Goal: Transaction & Acquisition: Obtain resource

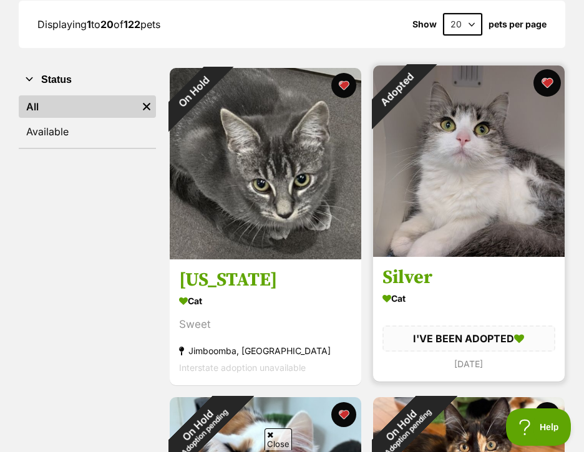
click at [548, 83] on button "favourite" at bounding box center [546, 82] width 27 height 27
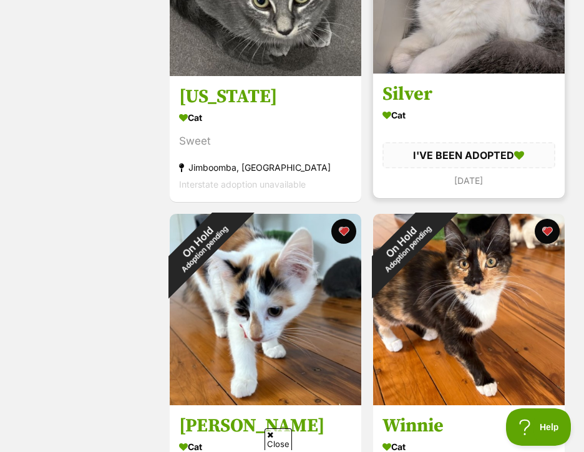
scroll to position [374, 0]
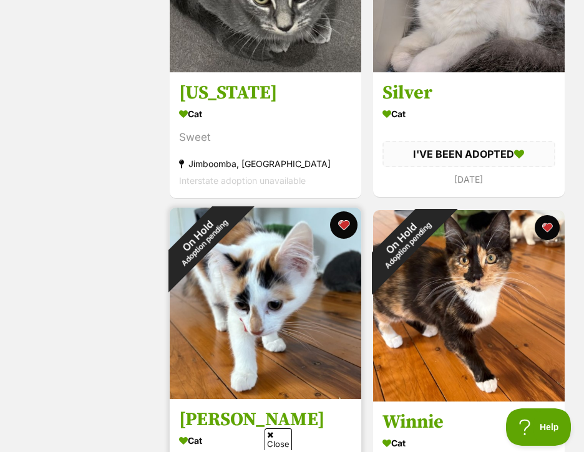
click at [341, 228] on button "favourite" at bounding box center [343, 224] width 27 height 27
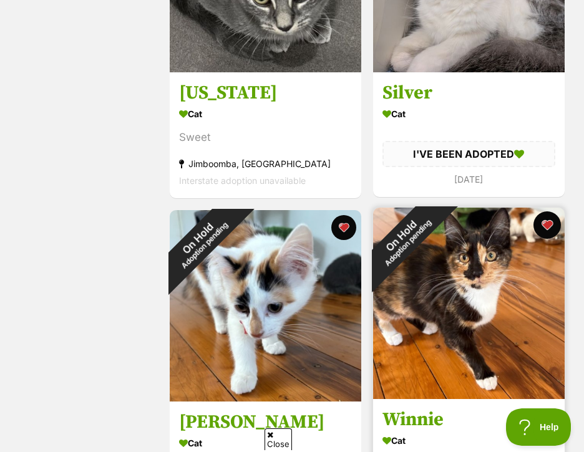
click at [546, 221] on button "favourite" at bounding box center [546, 224] width 27 height 27
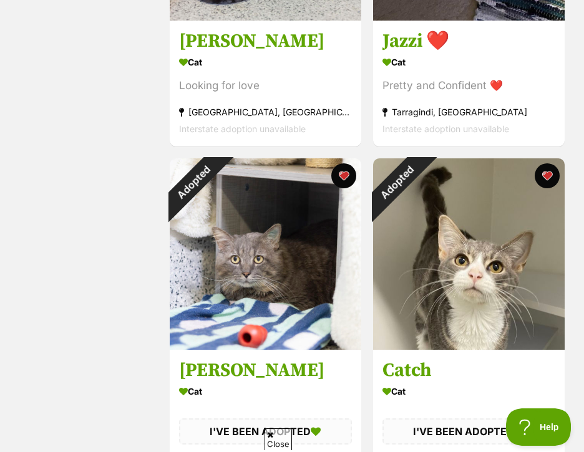
scroll to position [1747, 0]
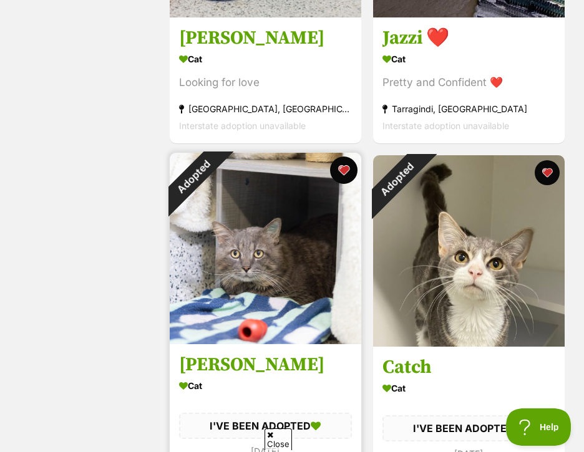
click at [342, 177] on button "favourite" at bounding box center [343, 170] width 27 height 27
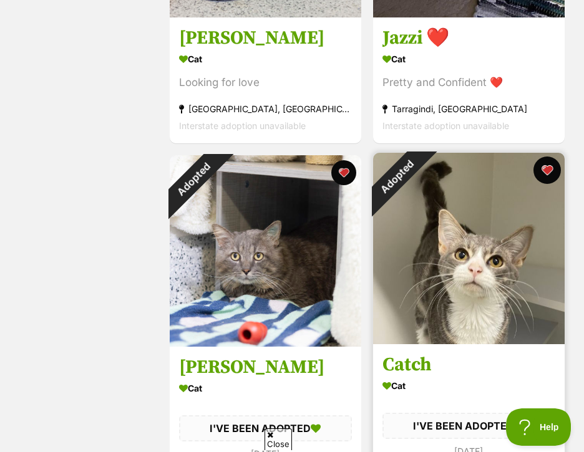
click at [547, 173] on button "favourite" at bounding box center [546, 170] width 27 height 27
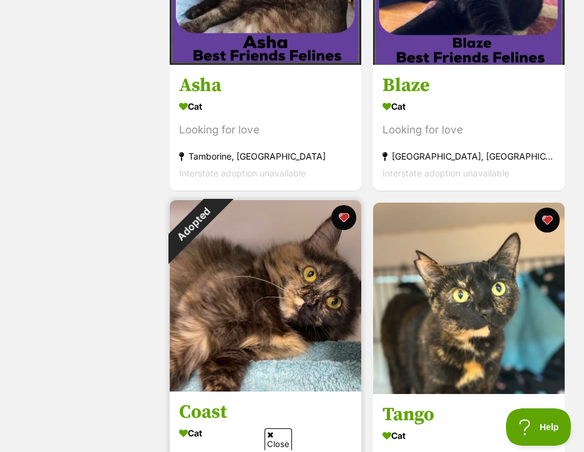
scroll to position [2371, 0]
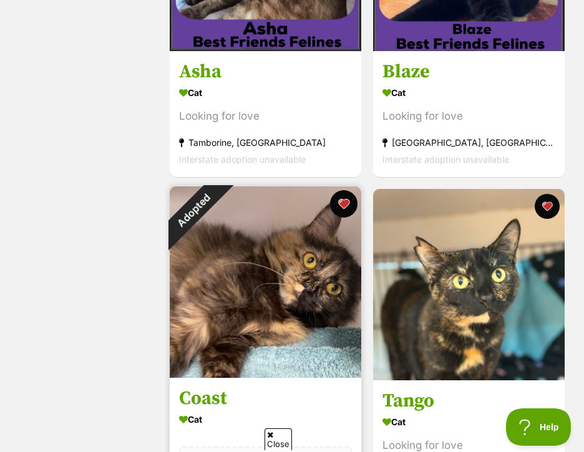
click at [345, 203] on button "favourite" at bounding box center [343, 203] width 27 height 27
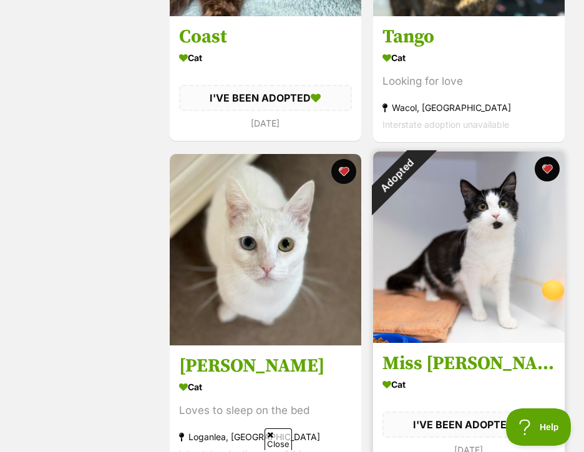
scroll to position [2745, 0]
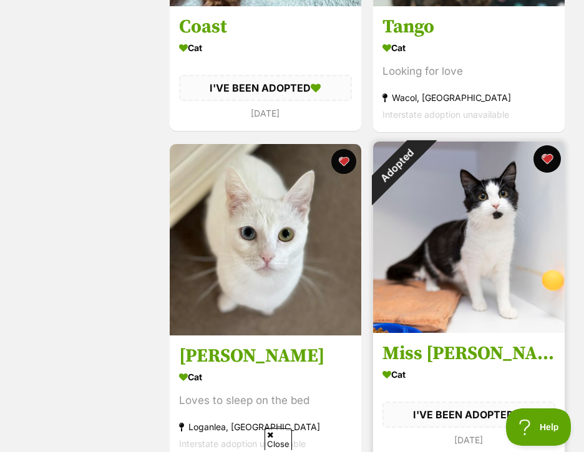
click at [545, 159] on button "favourite" at bounding box center [546, 158] width 27 height 27
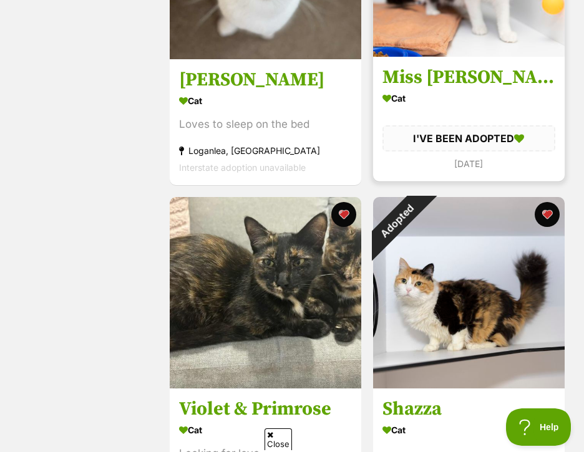
scroll to position [3057, 0]
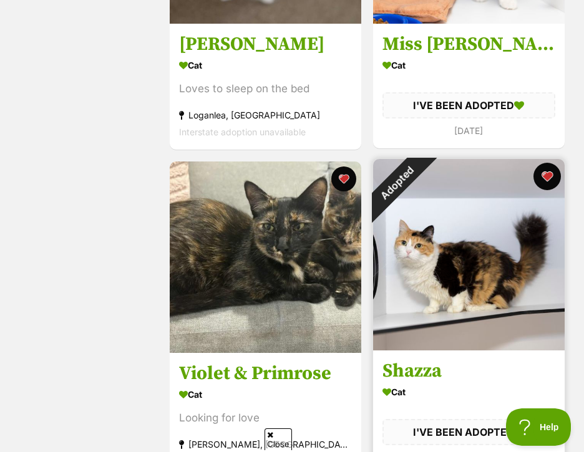
click at [548, 175] on button "favourite" at bounding box center [546, 176] width 27 height 27
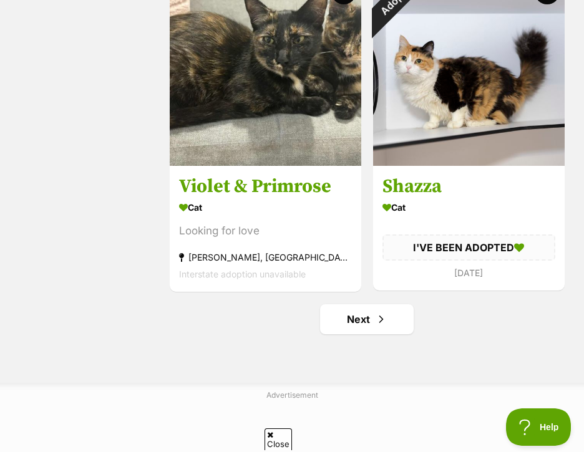
scroll to position [3181, 0]
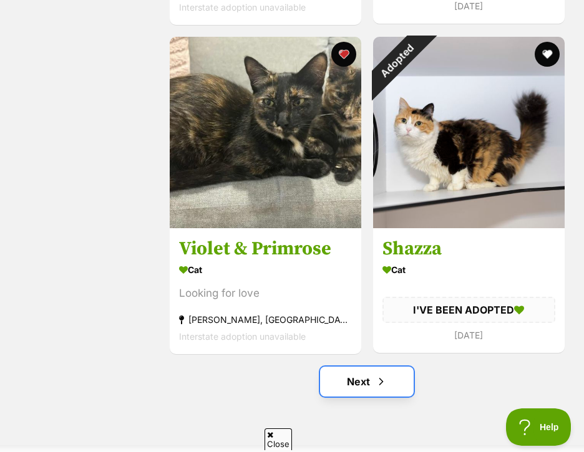
click at [360, 391] on link "Next" at bounding box center [367, 382] width 94 height 30
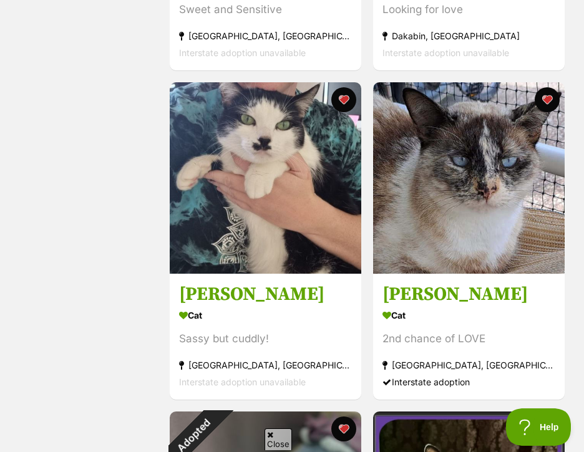
scroll to position [1372, 0]
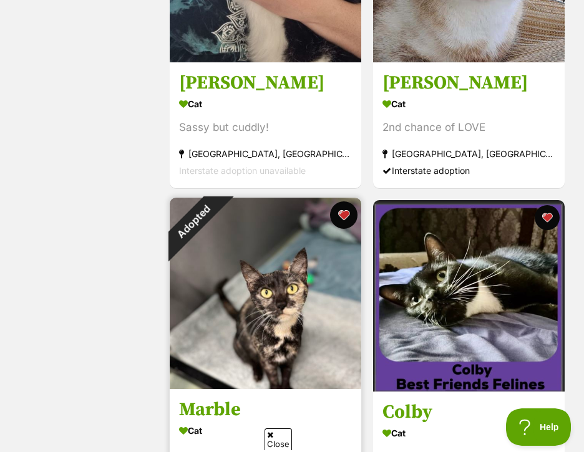
click at [344, 209] on button "favourite" at bounding box center [343, 214] width 27 height 27
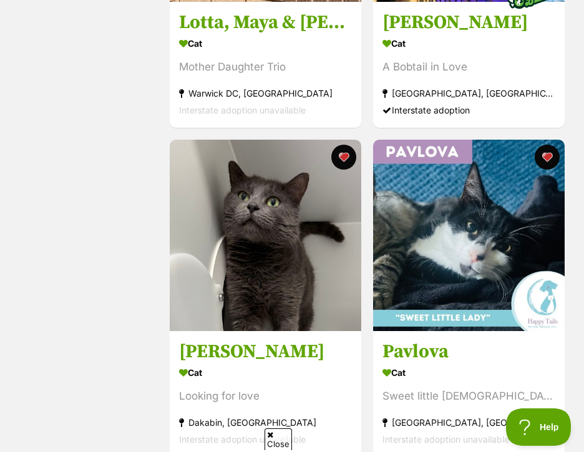
scroll to position [3244, 0]
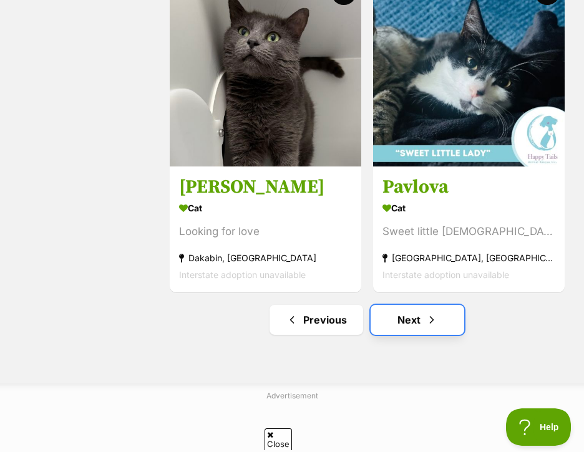
click at [410, 325] on link "Next" at bounding box center [418, 320] width 94 height 30
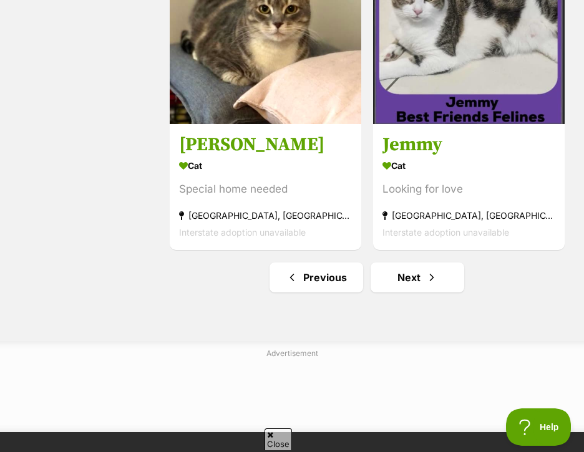
scroll to position [3306, 0]
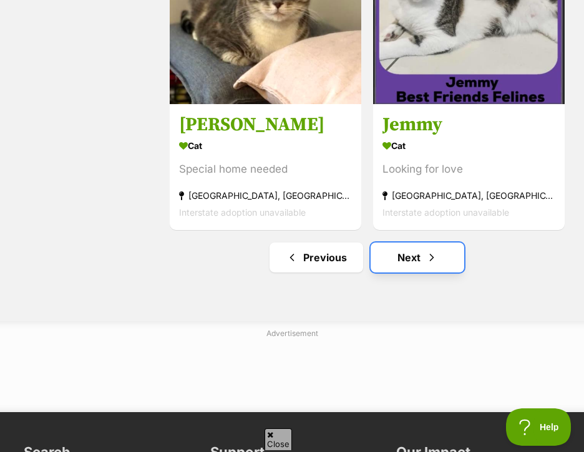
click at [407, 256] on link "Next" at bounding box center [418, 258] width 94 height 30
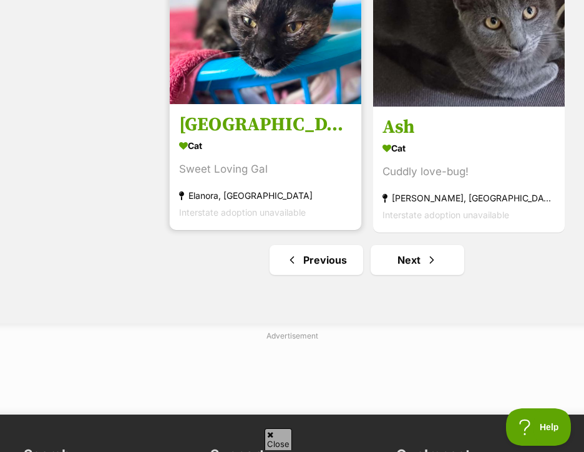
scroll to position [3306, 0]
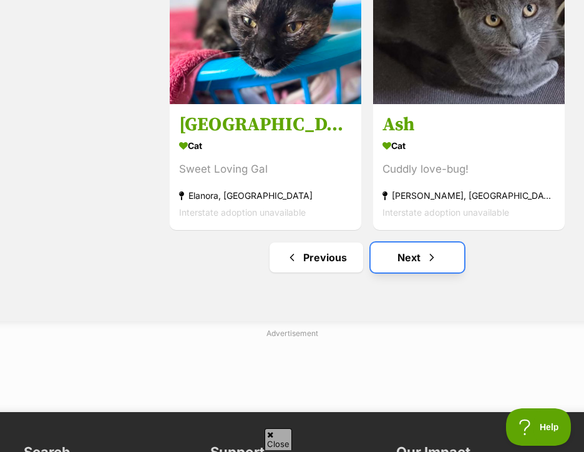
click at [402, 258] on link "Next" at bounding box center [418, 258] width 94 height 30
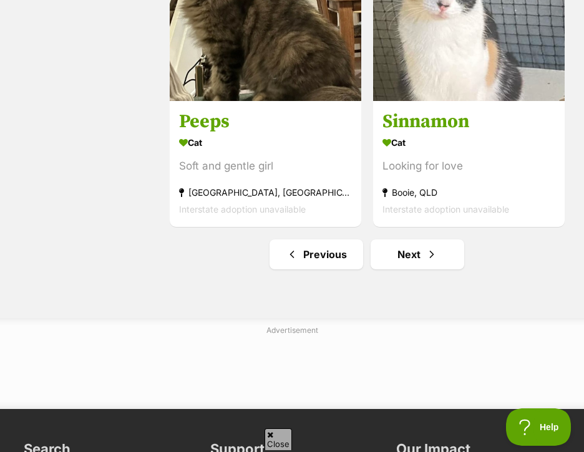
scroll to position [3369, 0]
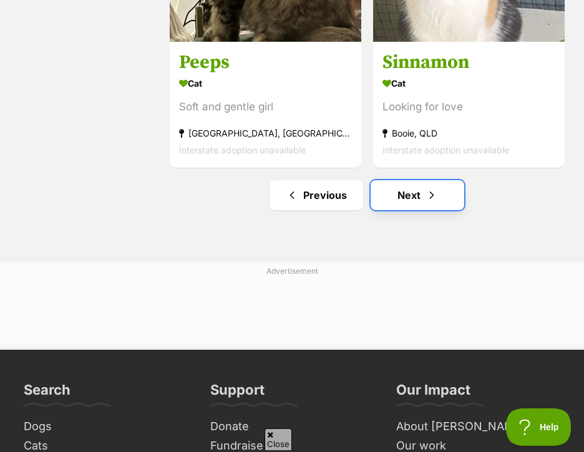
click at [417, 197] on link "Next" at bounding box center [418, 195] width 94 height 30
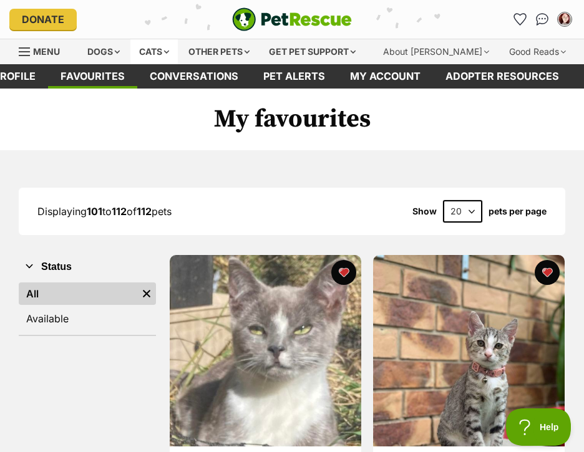
click at [153, 48] on div "Cats" at bounding box center [153, 51] width 47 height 25
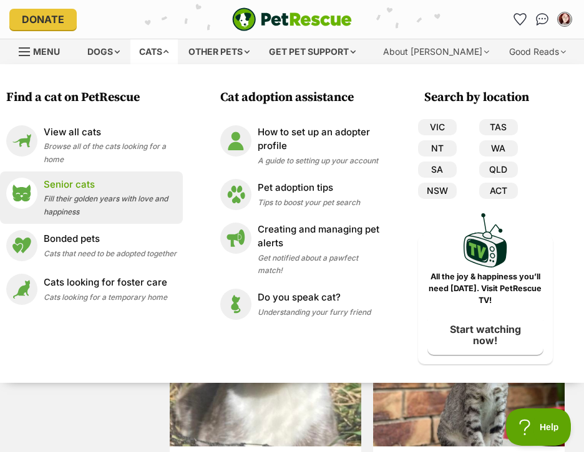
click at [89, 193] on div "Senior cats Fill their golden years with love and happiness" at bounding box center [110, 198] width 133 height 40
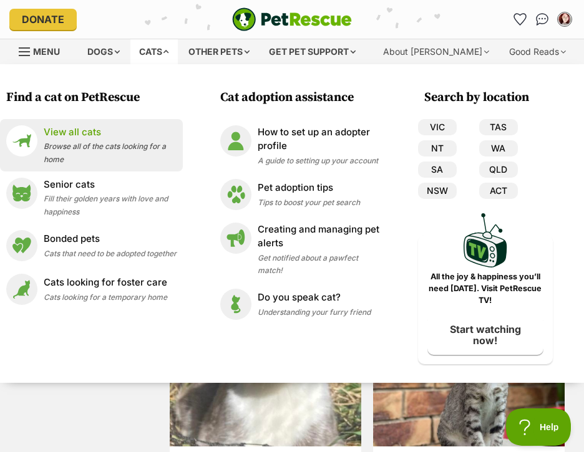
click at [82, 141] on div "View all cats Browse all of the cats looking for a home" at bounding box center [110, 145] width 133 height 40
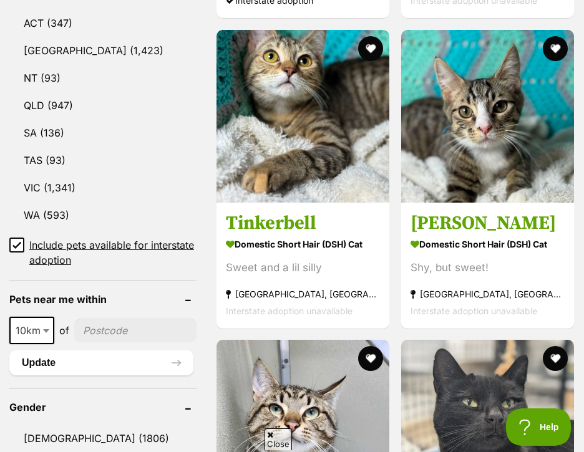
scroll to position [811, 0]
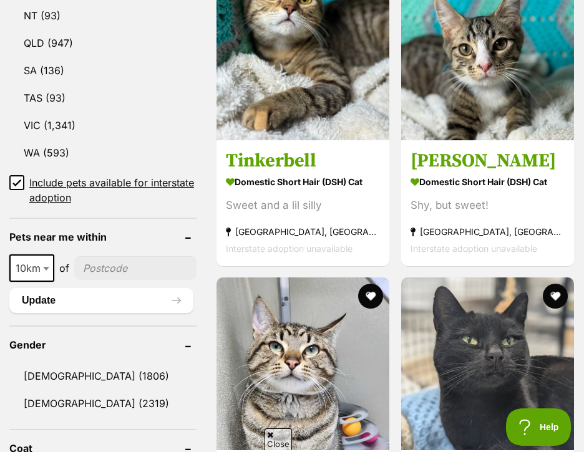
click at [47, 282] on span at bounding box center [47, 268] width 12 height 27
select select "100"
click at [92, 280] on input"] "postcode" at bounding box center [138, 268] width 116 height 24
type input"] "4300"
click at [63, 313] on button "Update" at bounding box center [101, 300] width 184 height 25
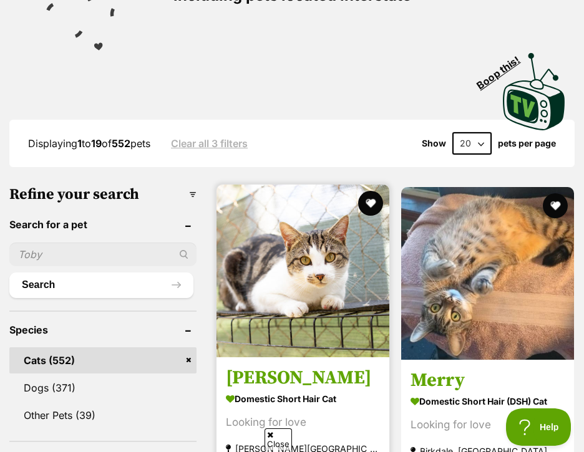
scroll to position [250, 0]
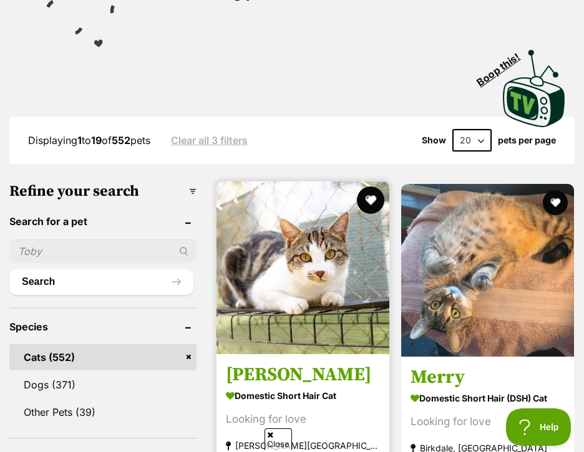
click at [357, 200] on button "favourite" at bounding box center [370, 200] width 27 height 27
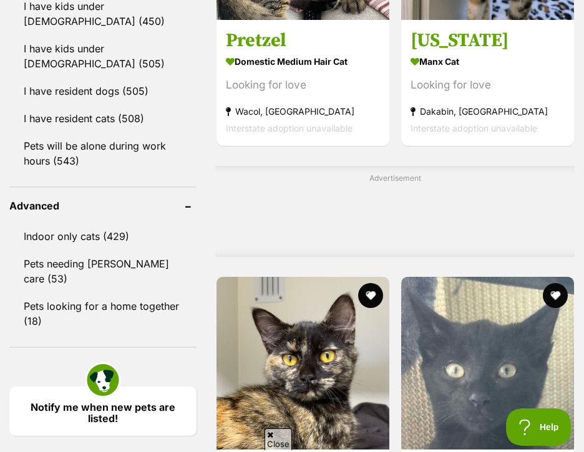
scroll to position [1435, 0]
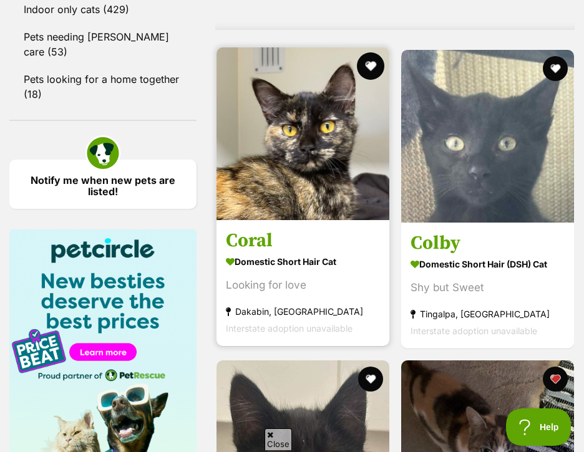
click at [357, 80] on button "favourite" at bounding box center [370, 65] width 27 height 27
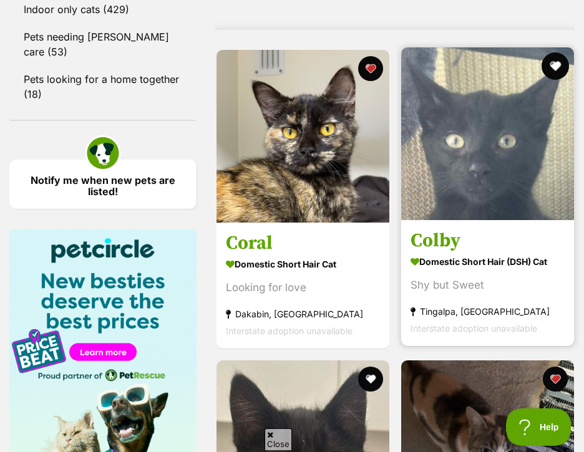
click at [552, 80] on button "favourite" at bounding box center [554, 65] width 27 height 27
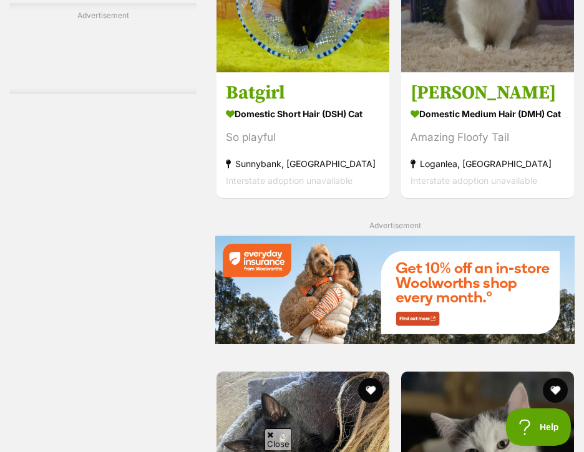
scroll to position [2558, 0]
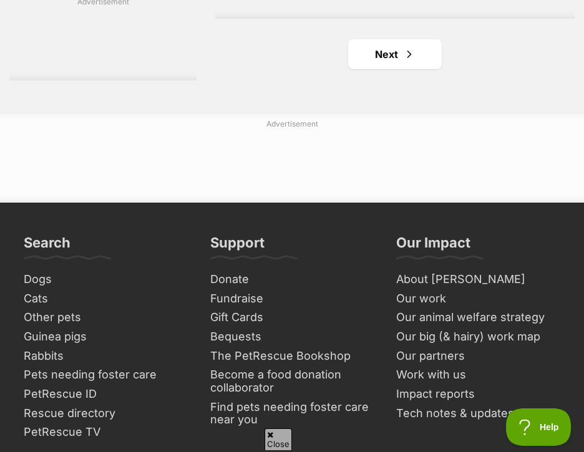
scroll to position [3992, 0]
